Goal: Information Seeking & Learning: Learn about a topic

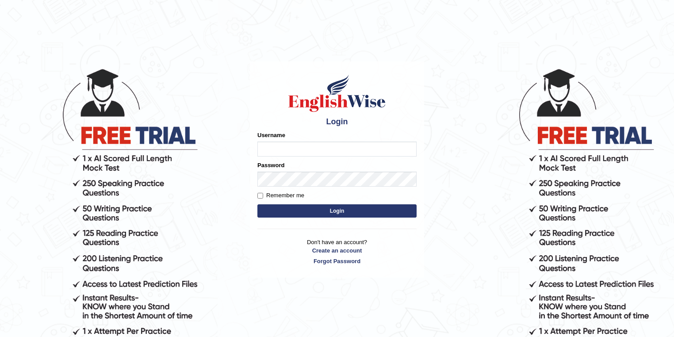
click at [287, 151] on input "Username" at bounding box center [336, 149] width 159 height 15
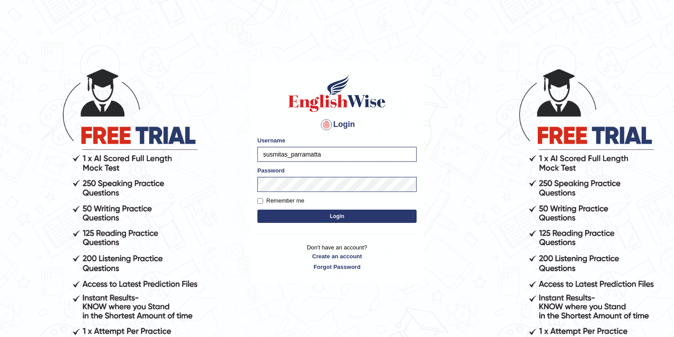
drag, startPoint x: 287, startPoint y: 153, endPoint x: 243, endPoint y: 157, distance: 44.4
click at [243, 157] on body "Login Please fix the following errors: Username susmitas_parramatta Password Re…" at bounding box center [337, 202] width 674 height 337
type input "maitree_parramatta"
click at [337, 216] on button "Login" at bounding box center [336, 216] width 159 height 13
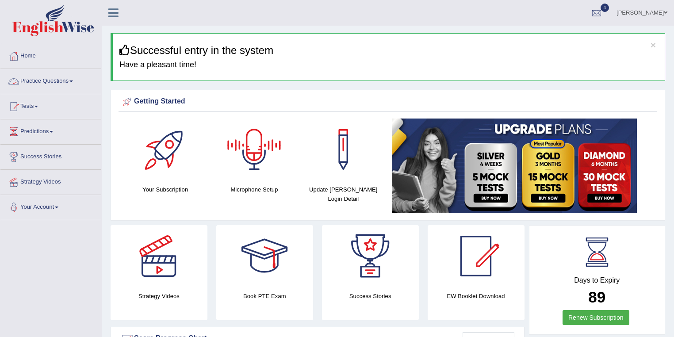
click at [59, 80] on link "Practice Questions" at bounding box center [50, 80] width 101 height 22
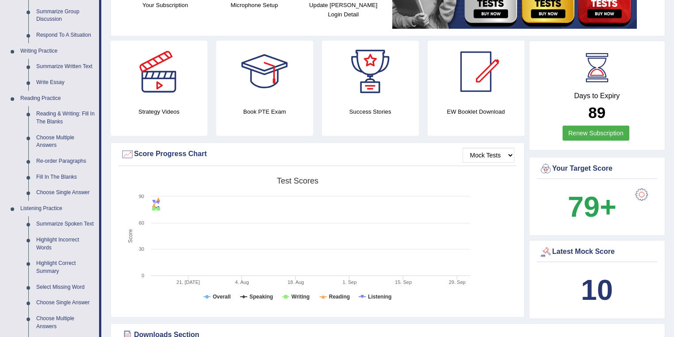
scroll to position [377, 0]
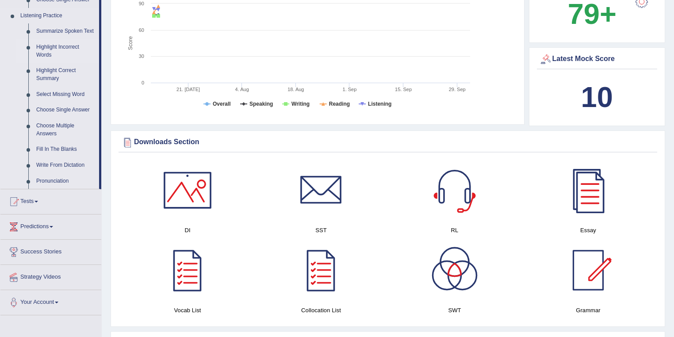
click at [46, 50] on link "Highlight Incorrect Words" at bounding box center [65, 50] width 67 height 23
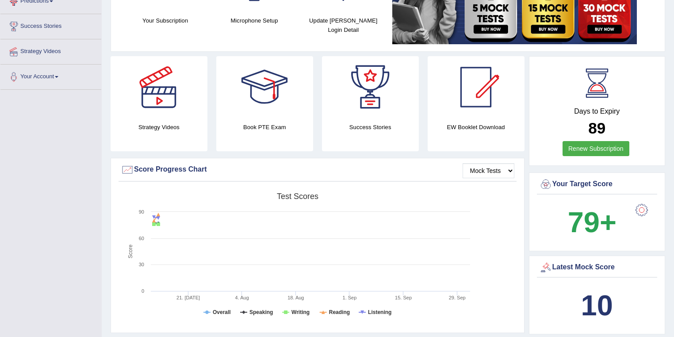
scroll to position [268, 0]
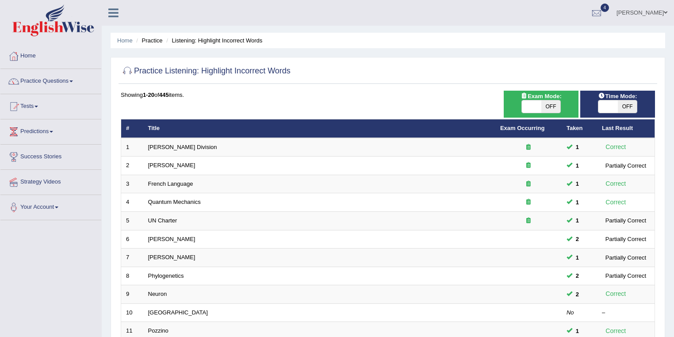
click at [551, 109] on span "OFF" at bounding box center [550, 106] width 19 height 12
checkbox input "true"
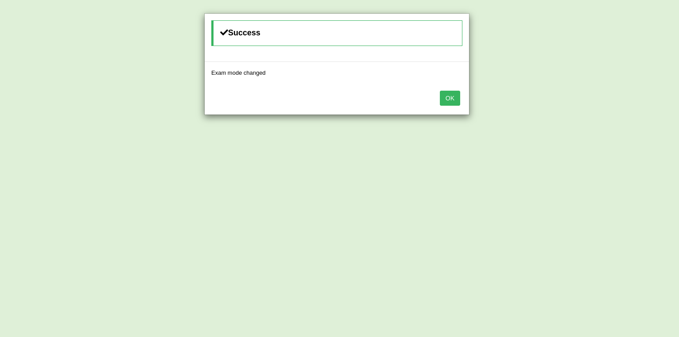
click at [448, 97] on button "OK" at bounding box center [450, 98] width 20 height 15
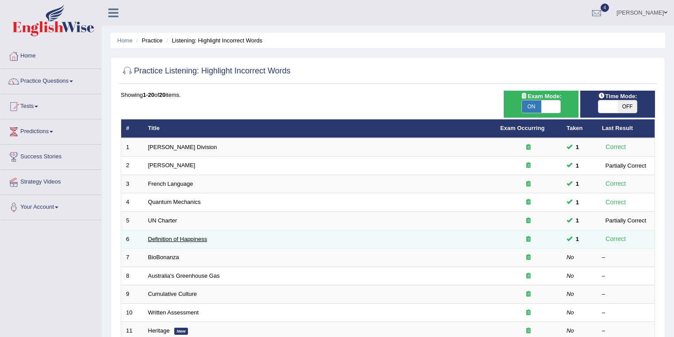
click at [188, 239] on link "Definition of Happiness" at bounding box center [177, 239] width 59 height 7
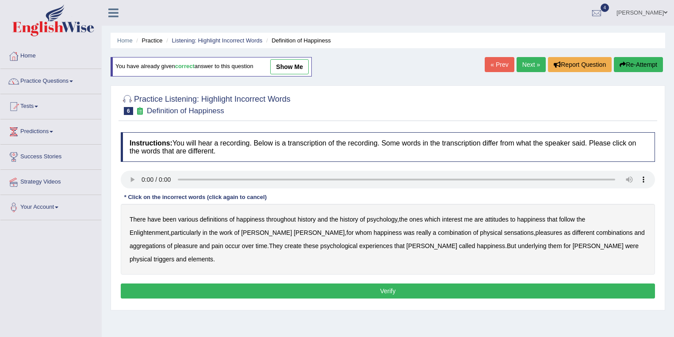
click at [246, 35] on ul "Home Practice Listening: Highlight Incorrect Words Definition of Happiness" at bounding box center [388, 40] width 555 height 15
click at [247, 41] on link "Listening: Highlight Incorrect Words" at bounding box center [217, 40] width 91 height 7
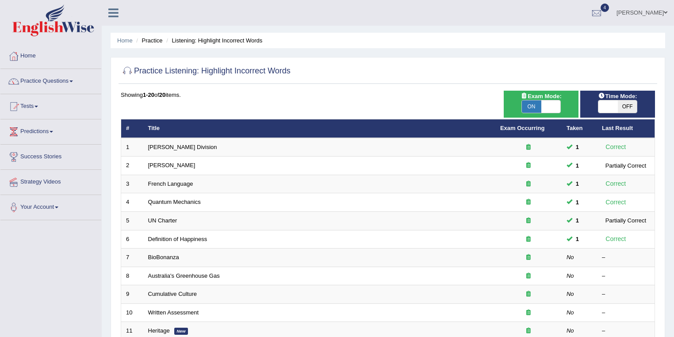
click at [616, 105] on span at bounding box center [607, 106] width 19 height 12
checkbox input "true"
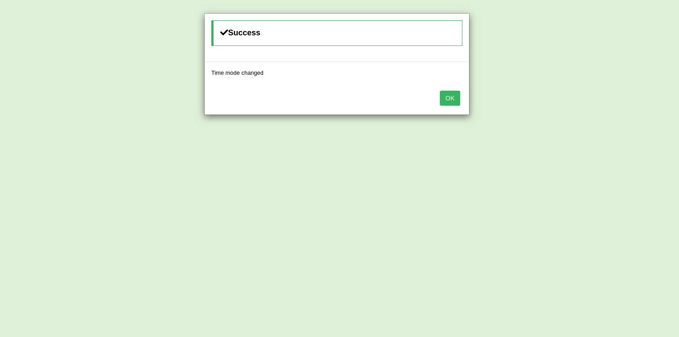
click at [449, 97] on button "OK" at bounding box center [450, 98] width 20 height 15
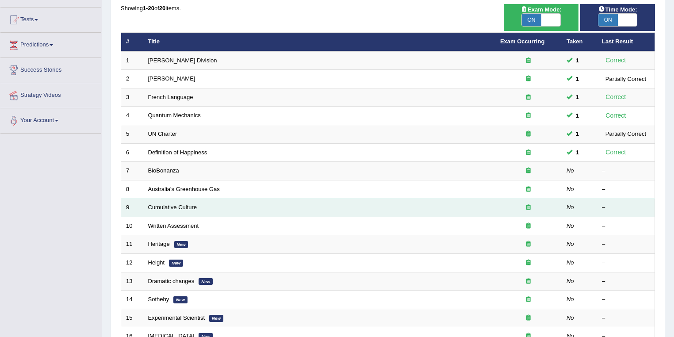
scroll to position [142, 0]
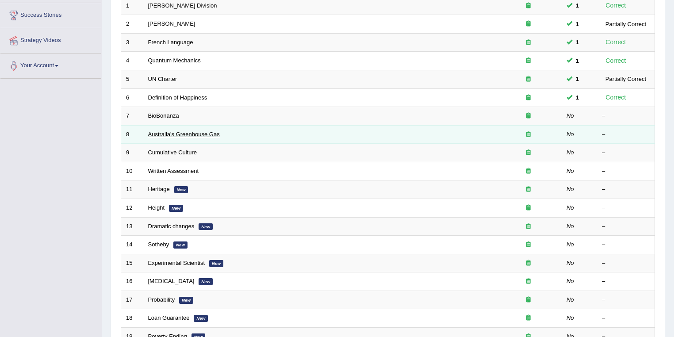
click at [172, 134] on link "Australia's Greenhouse Gas" at bounding box center [184, 134] width 72 height 7
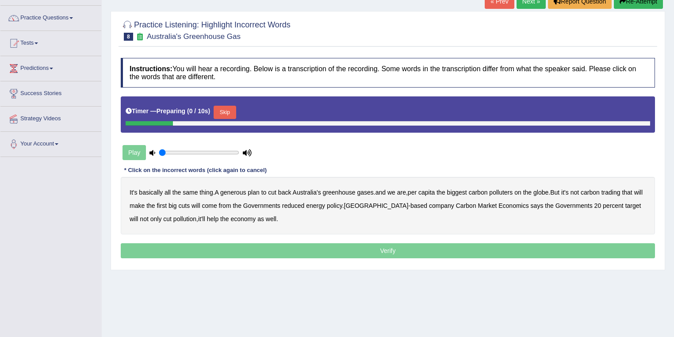
scroll to position [94, 0]
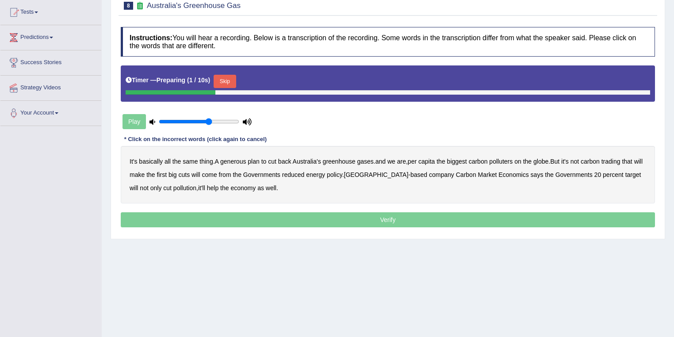
click at [208, 120] on input "range" at bounding box center [199, 121] width 80 height 7
type input "0.85"
click at [222, 120] on input "range" at bounding box center [199, 121] width 80 height 7
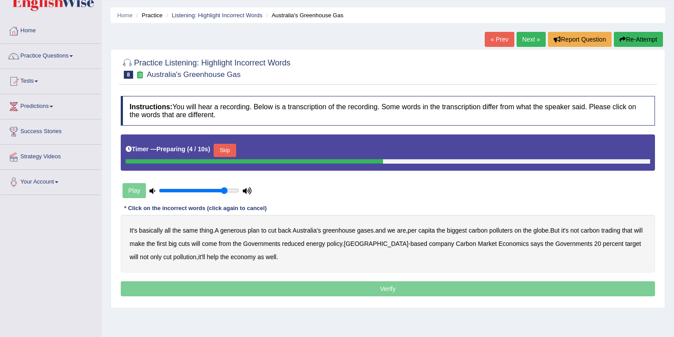
scroll to position [0, 0]
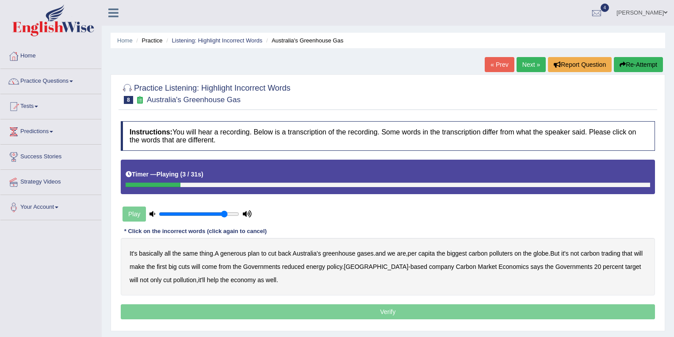
click at [237, 253] on b "generous" at bounding box center [233, 253] width 26 height 7
click at [545, 253] on b "globe" at bounding box center [540, 253] width 15 height 7
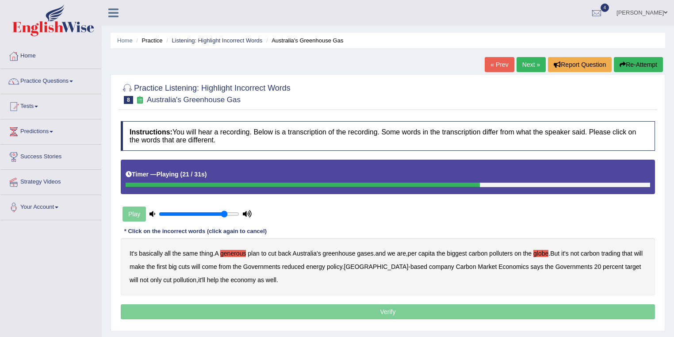
click at [305, 267] on b "reduced" at bounding box center [293, 266] width 23 height 7
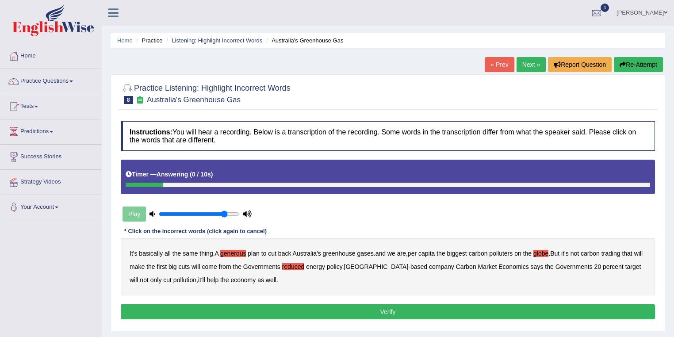
click at [356, 308] on button "Verify" at bounding box center [388, 311] width 534 height 15
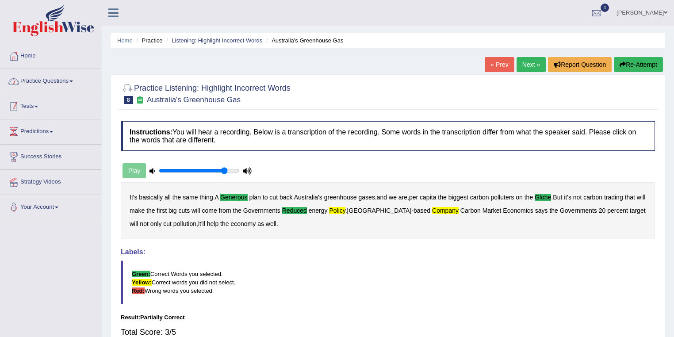
click at [65, 85] on link "Practice Questions" at bounding box center [50, 80] width 101 height 22
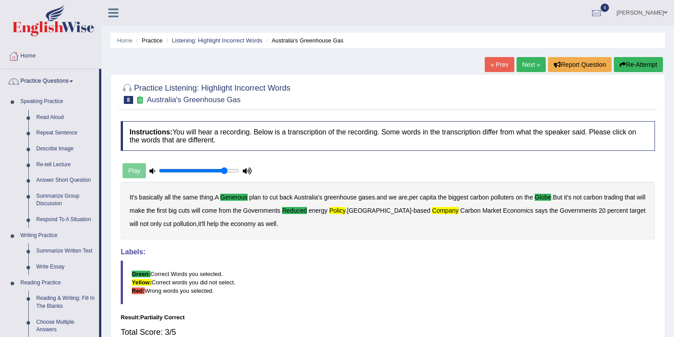
click at [67, 77] on link "Practice Questions" at bounding box center [49, 80] width 99 height 22
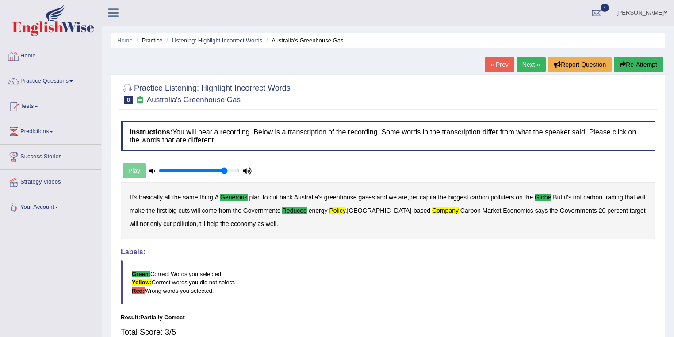
click at [21, 60] on link "Home" at bounding box center [50, 55] width 101 height 22
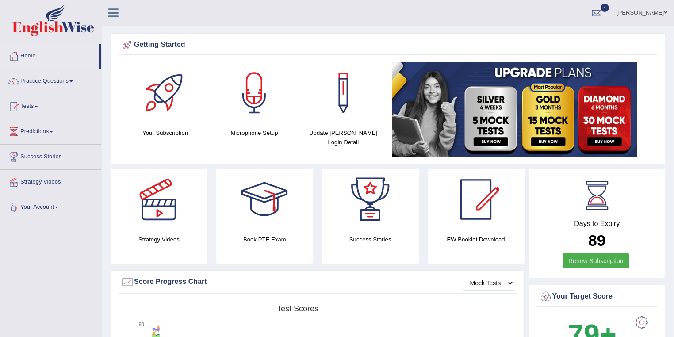
click at [635, 14] on link "[PERSON_NAME]" at bounding box center [642, 11] width 64 height 23
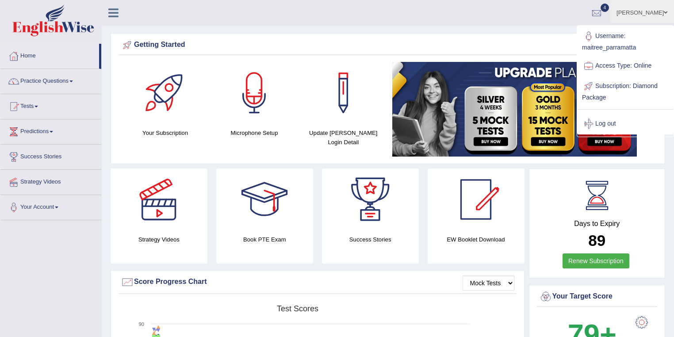
click at [603, 124] on link "Log out" at bounding box center [626, 124] width 96 height 20
